Goal: Task Accomplishment & Management: Use online tool/utility

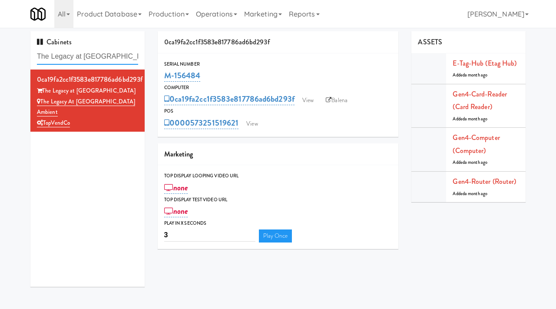
click at [84, 53] on input "The Legacy at [GEOGRAPHIC_DATA] Ambient" at bounding box center [87, 57] width 101 height 16
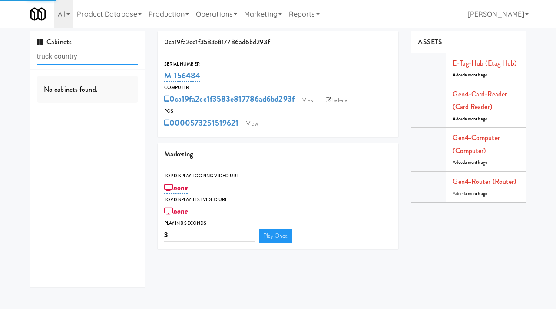
type input "truck country"
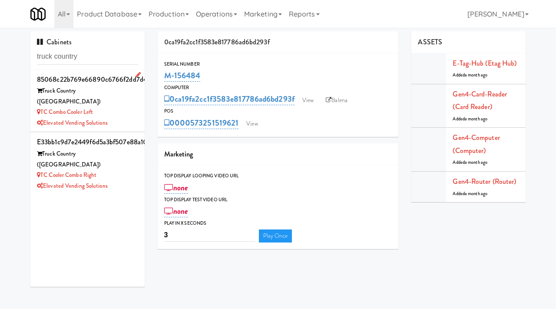
click at [112, 89] on div "Truck Country (Oak Creek)" at bounding box center [87, 96] width 101 height 21
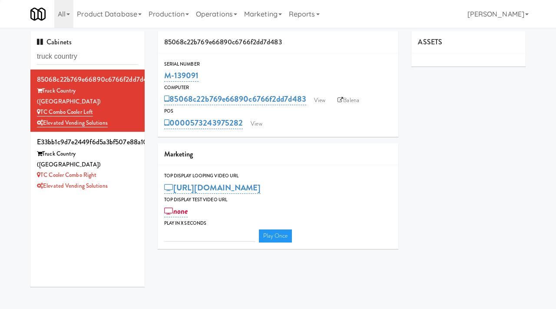
type input "3"
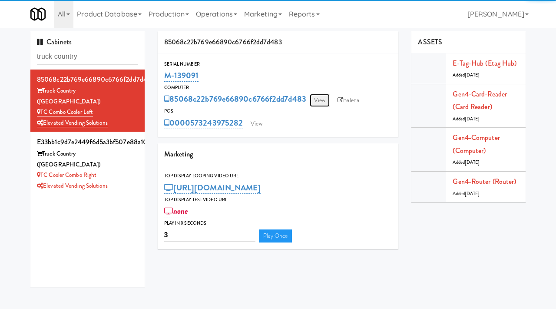
click at [324, 97] on link "View" at bounding box center [319, 100] width 20 height 13
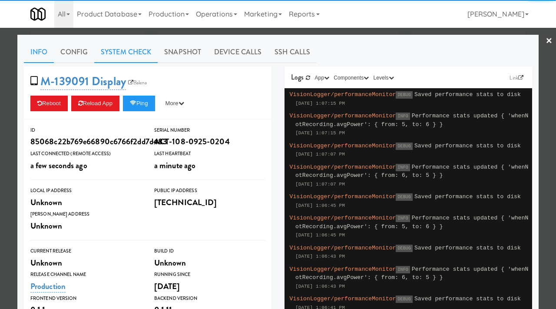
click at [133, 53] on link "System Check" at bounding box center [125, 52] width 63 height 22
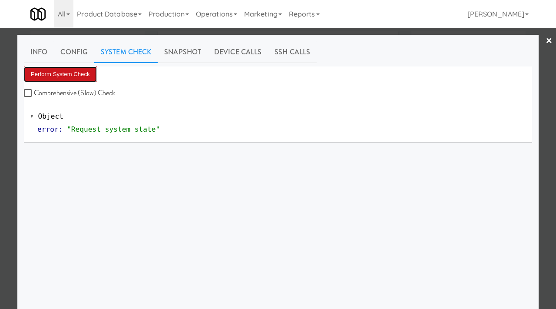
click at [60, 76] on button "Perform System Check" at bounding box center [60, 74] width 73 height 16
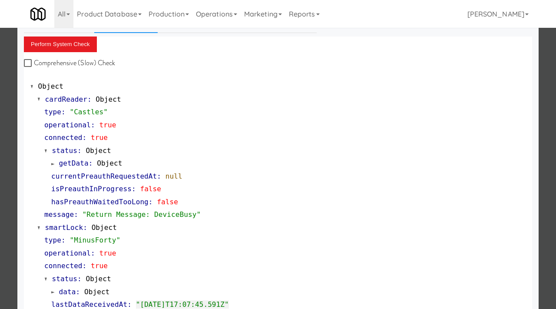
scroll to position [26, 0]
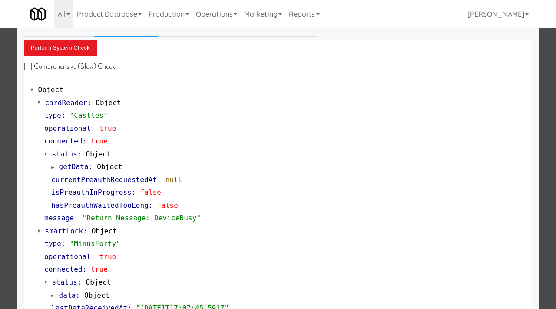
click at [9, 184] on div at bounding box center [278, 154] width 556 height 309
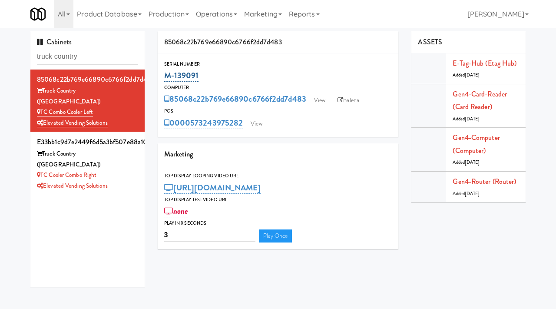
drag, startPoint x: 203, startPoint y: 73, endPoint x: 165, endPoint y: 72, distance: 38.2
click at [165, 72] on div "M-139091" at bounding box center [278, 75] width 228 height 15
copy link "M-139091"
click at [261, 123] on link "View" at bounding box center [256, 123] width 20 height 13
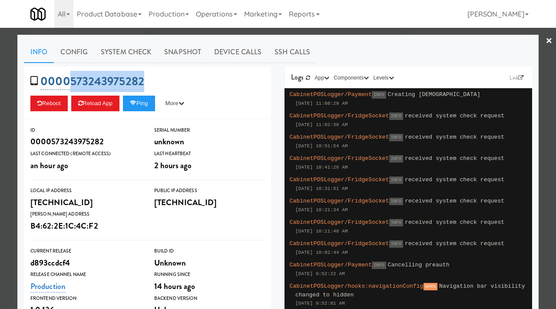
drag, startPoint x: 169, startPoint y: 79, endPoint x: 68, endPoint y: 81, distance: 100.7
click at [68, 81] on div "0000573243975282 Reboot Reload App Ping More Ping Server Restart Server Force R…" at bounding box center [147, 92] width 247 height 53
copy link "573243975282"
click at [122, 52] on link "System Check" at bounding box center [125, 52] width 63 height 22
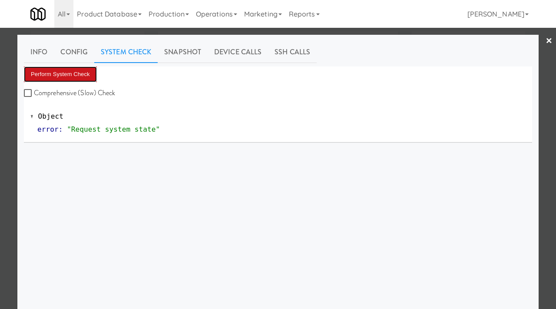
click at [80, 72] on button "Perform System Check" at bounding box center [60, 74] width 73 height 16
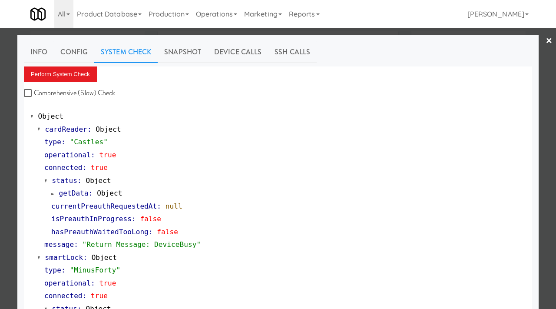
scroll to position [52, 0]
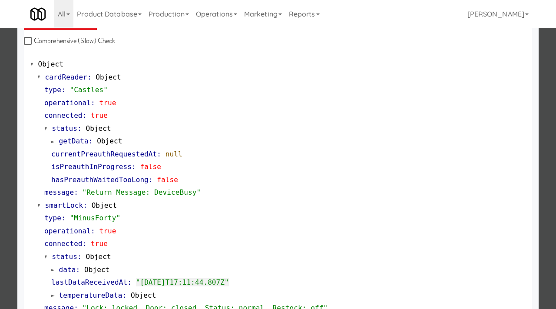
click at [0, 113] on div at bounding box center [278, 154] width 556 height 309
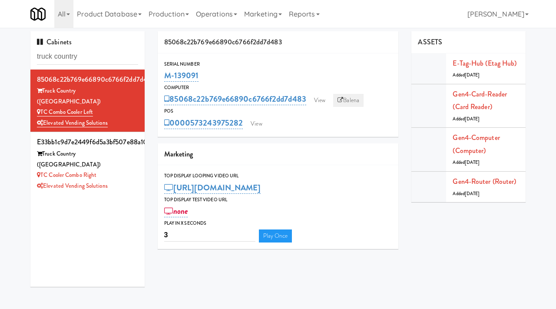
click at [353, 105] on link "Balena" at bounding box center [348, 100] width 30 height 13
click at [321, 102] on link "View" at bounding box center [319, 100] width 20 height 13
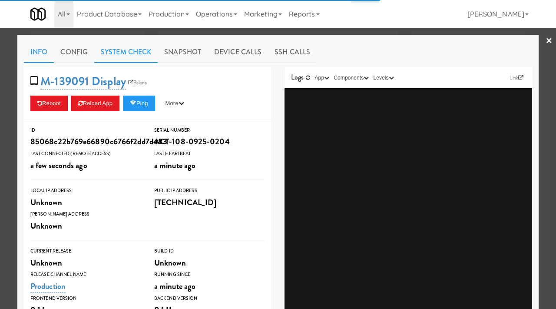
click at [126, 46] on link "System Check" at bounding box center [125, 52] width 63 height 22
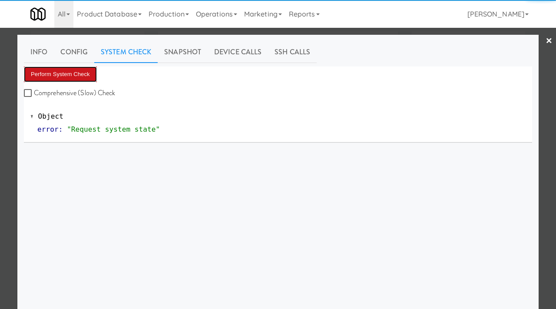
click at [57, 72] on button "Perform System Check" at bounding box center [60, 74] width 73 height 16
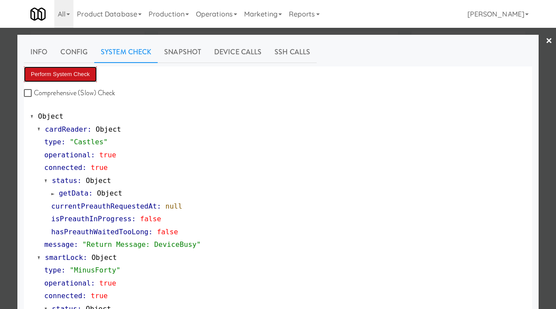
click at [72, 78] on button "Perform System Check" at bounding box center [60, 74] width 73 height 16
click at [6, 218] on div at bounding box center [278, 154] width 556 height 309
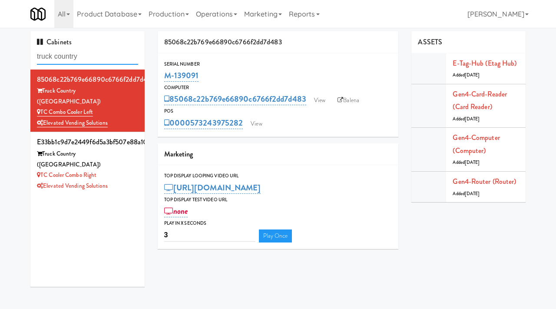
click at [86, 58] on input "truck country" at bounding box center [87, 57] width 101 height 16
type input "odyssey"
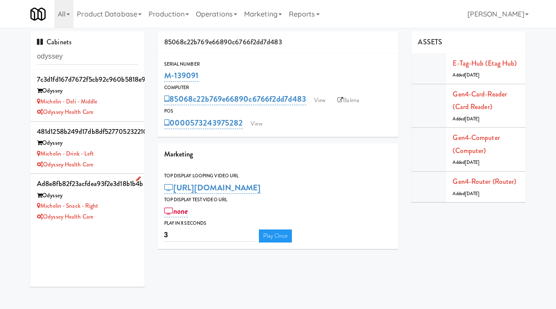
click at [125, 194] on div "Odyssey" at bounding box center [87, 195] width 101 height 11
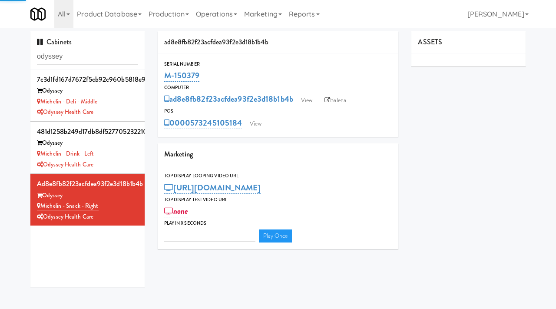
type input "3"
click at [305, 95] on link "View" at bounding box center [306, 100] width 20 height 13
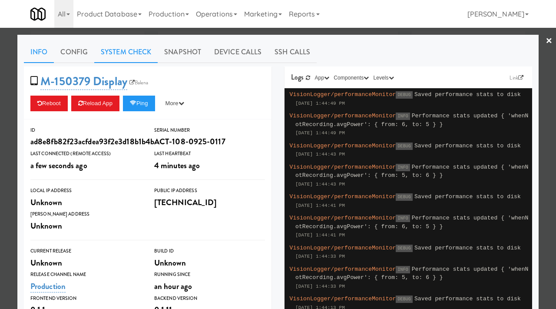
click at [134, 55] on link "System Check" at bounding box center [125, 52] width 63 height 22
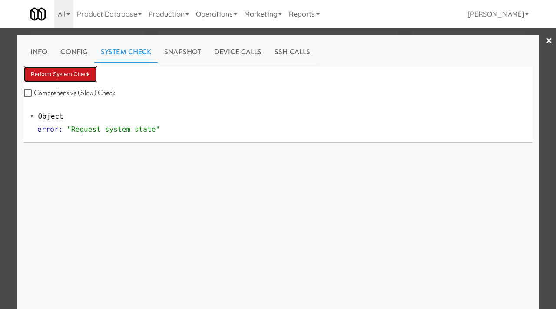
click at [55, 67] on button "Perform System Check" at bounding box center [60, 74] width 73 height 16
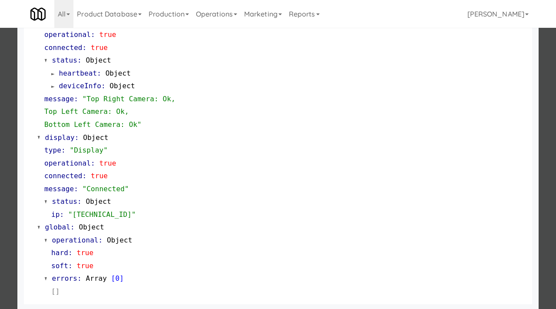
scroll to position [378, 0]
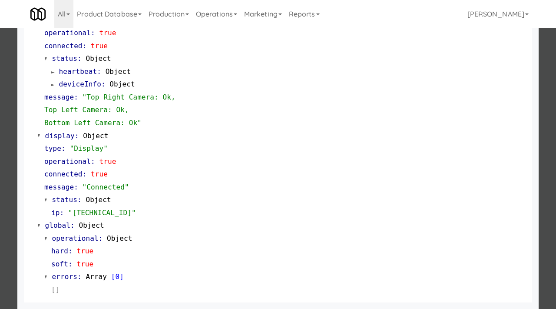
click at [0, 190] on div at bounding box center [278, 154] width 556 height 309
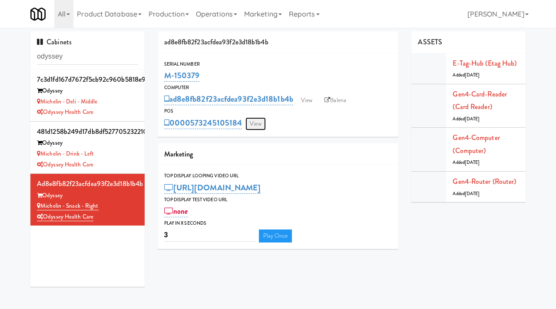
click at [253, 121] on link "View" at bounding box center [255, 123] width 20 height 13
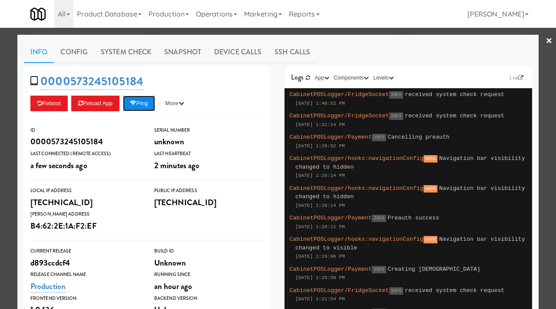
click at [145, 102] on button "Ping" at bounding box center [139, 103] width 32 height 16
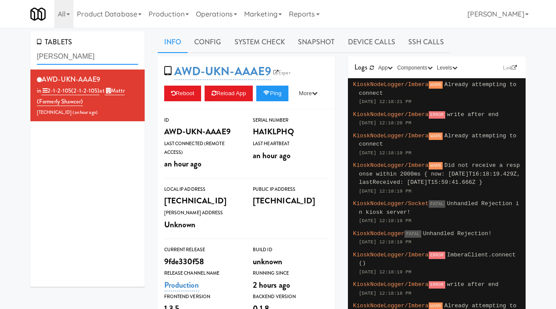
click at [78, 54] on input "[PERSON_NAME]" at bounding box center [87, 57] width 101 height 16
type input "[PERSON_NAME]"
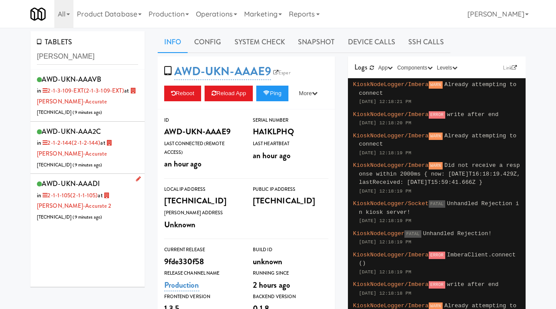
click at [120, 212] on div "AWD-UKN-AAADI in 2-1-1-105 (2-1-1-105) at [GEOGRAPHIC_DATA]-Accurate 2 [TECHNIC…" at bounding box center [87, 199] width 101 height 45
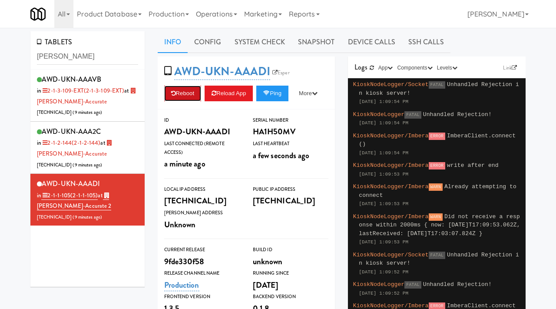
click at [193, 92] on button "Reboot" at bounding box center [182, 94] width 37 height 16
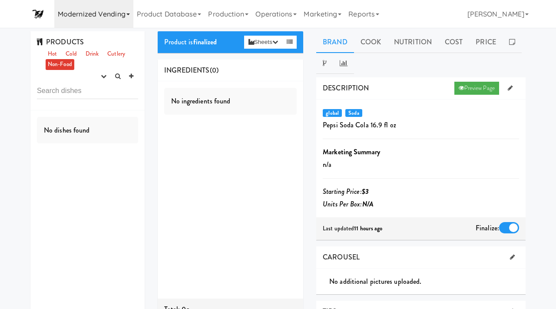
click at [128, 14] on icon at bounding box center [127, 14] width 3 height 2
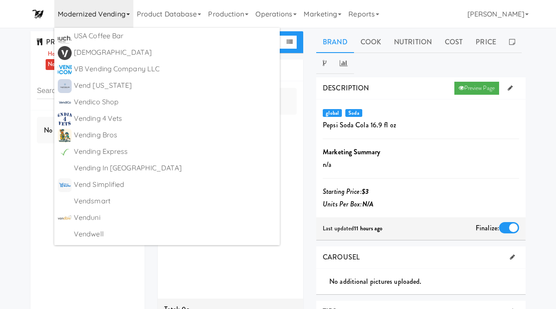
scroll to position [5497, 0]
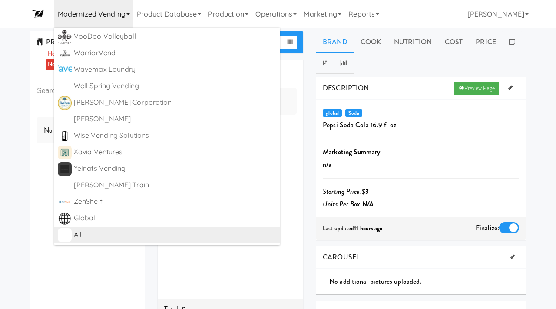
click at [95, 235] on div "All" at bounding box center [175, 234] width 202 height 13
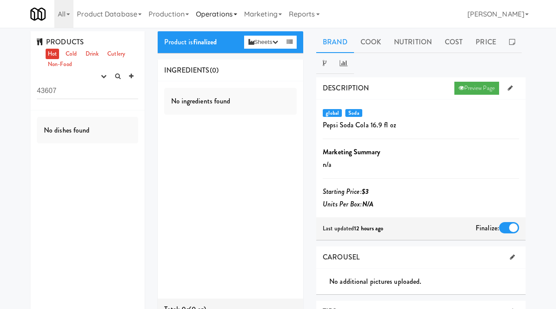
click at [230, 17] on link "Operations" at bounding box center [216, 14] width 48 height 28
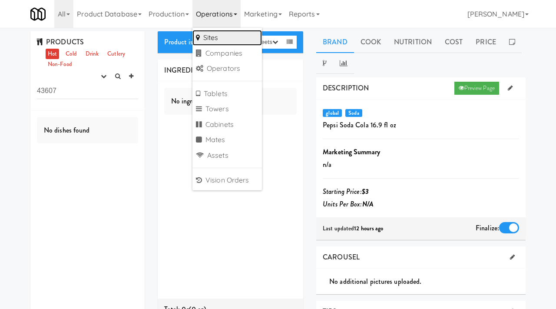
click at [228, 36] on link "Sites" at bounding box center [226, 38] width 69 height 16
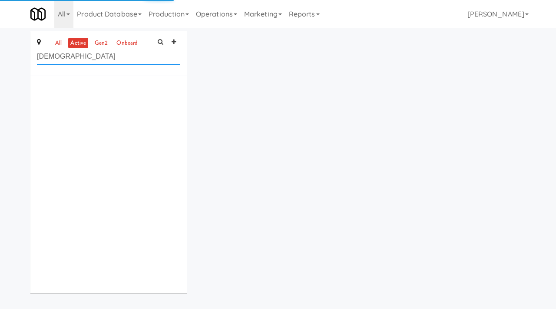
type input "teamsters"
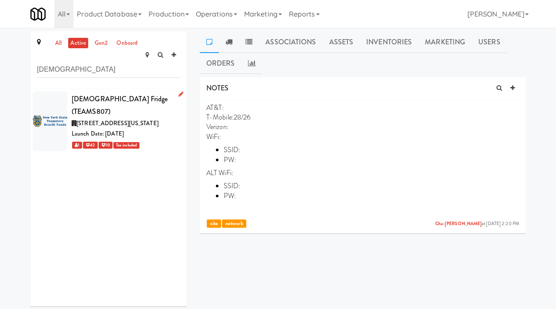
click at [154, 128] on div "Launch Date: Sep 25, 2025" at bounding box center [126, 133] width 109 height 11
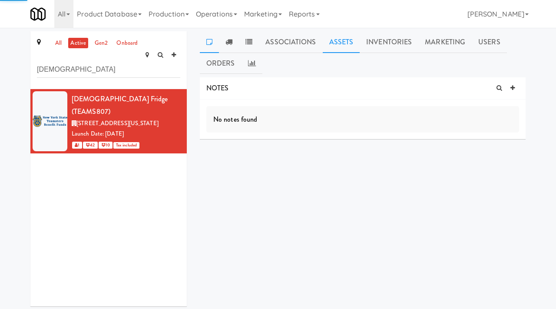
click at [336, 43] on link "Assets" at bounding box center [341, 42] width 37 height 22
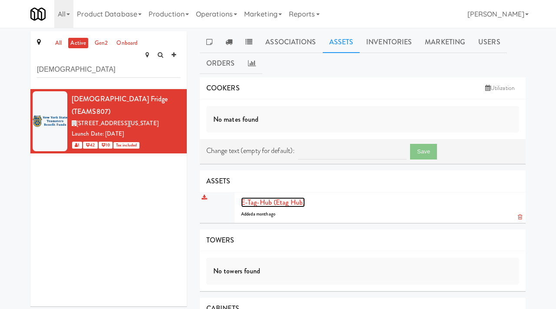
click at [270, 200] on link "E-tag-hub (Etag Hub)" at bounding box center [273, 202] width 64 height 10
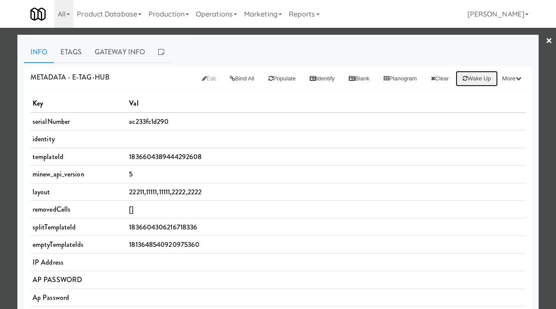
click at [474, 75] on button "Wake up" at bounding box center [476, 79] width 42 height 16
click at [109, 50] on link "Gateway Info" at bounding box center [119, 52] width 63 height 22
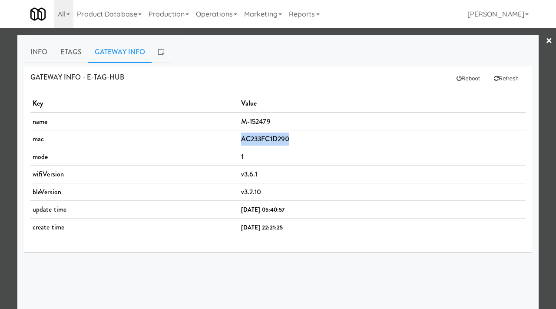
drag, startPoint x: 277, startPoint y: 136, endPoint x: 220, endPoint y: 138, distance: 56.5
click at [220, 138] on tr "mac [MAC_ADDRESS]" at bounding box center [277, 139] width 495 height 18
copy tr "AC233FC1D290"
